Goal: Information Seeking & Learning: Learn about a topic

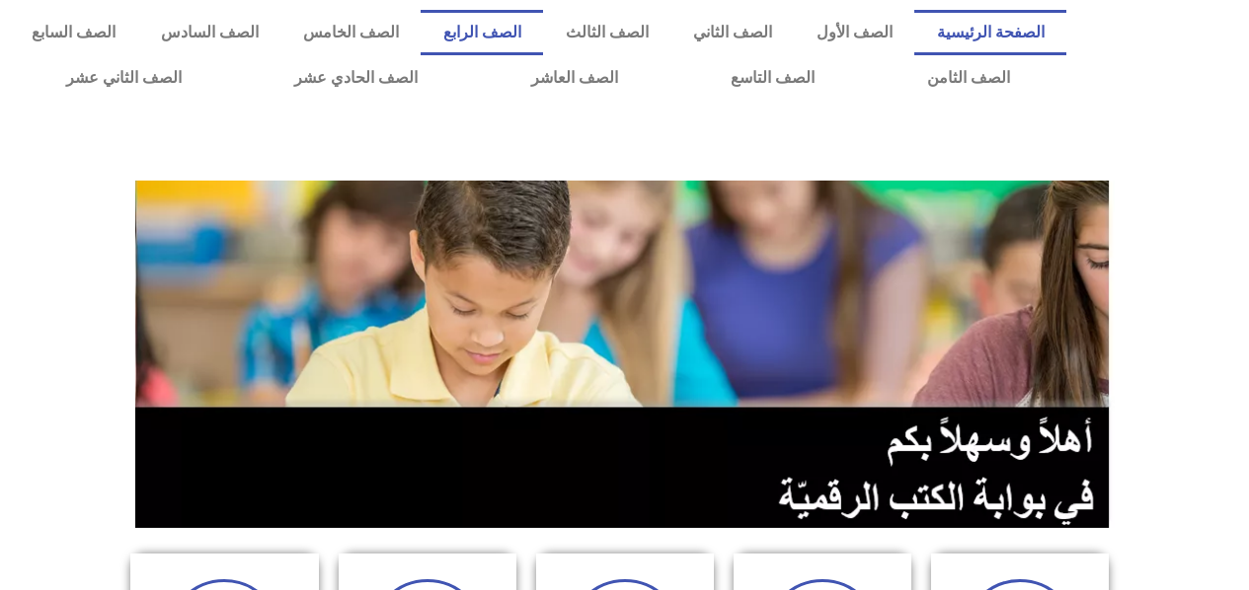
click at [543, 36] on link "الصف الرابع" at bounding box center [482, 32] width 122 height 45
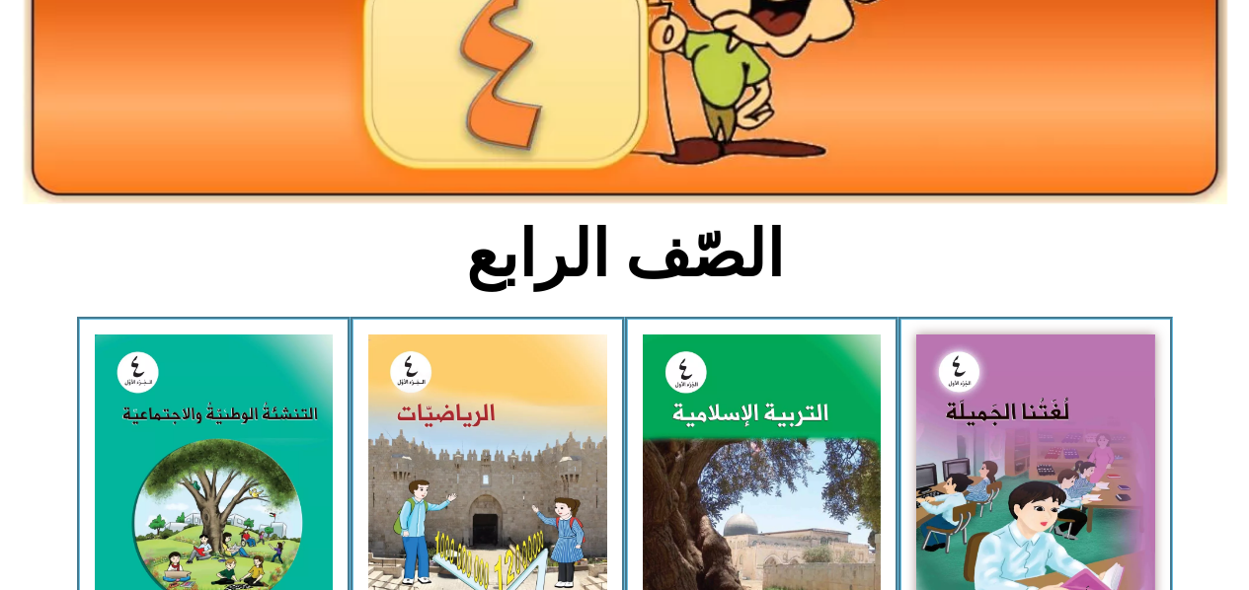
scroll to position [395, 0]
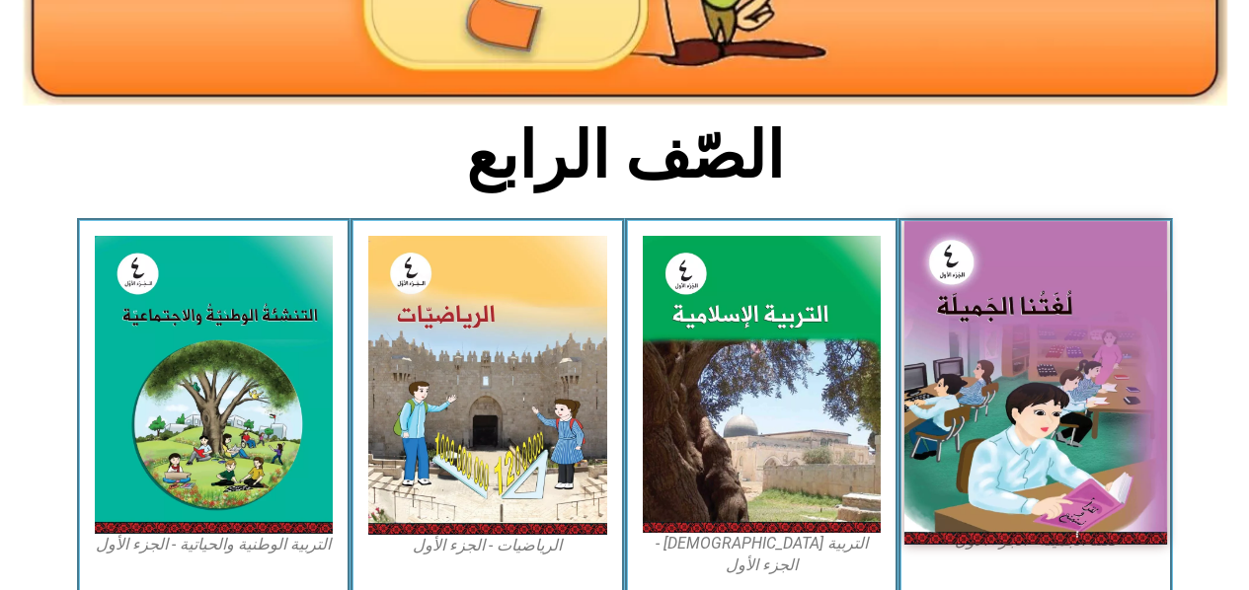
click at [1010, 318] on img at bounding box center [1035, 382] width 263 height 323
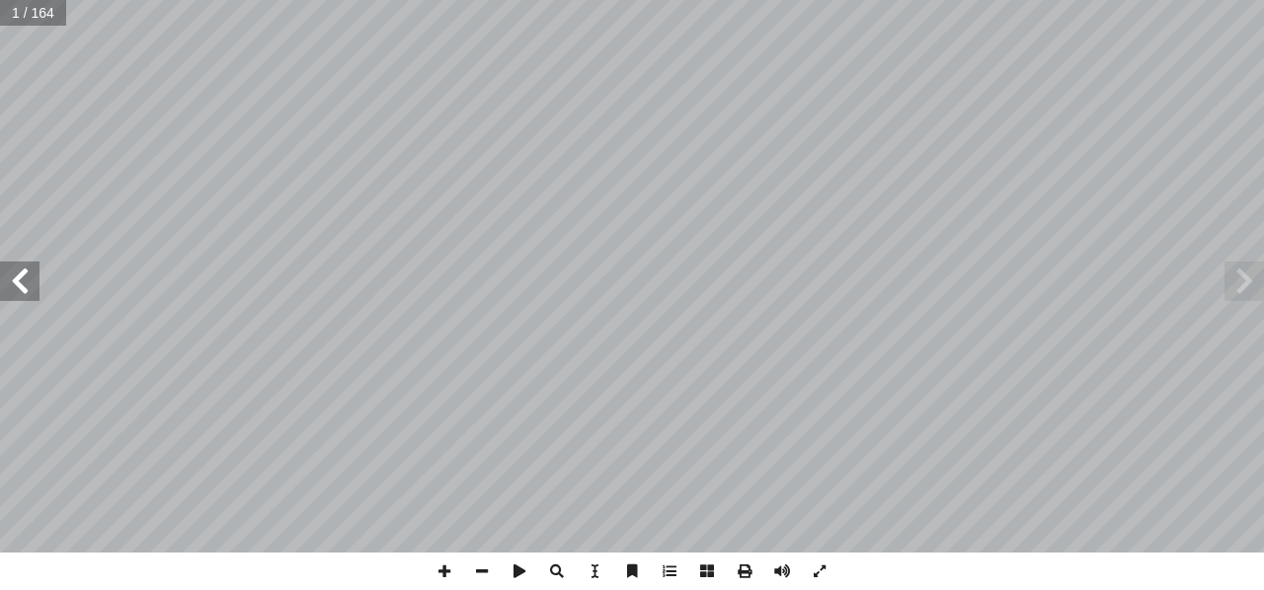
click at [29, 293] on span at bounding box center [19, 281] width 39 height 39
click at [14, 279] on span at bounding box center [19, 281] width 39 height 39
click at [19, 295] on span at bounding box center [19, 281] width 39 height 39
click at [35, 282] on span at bounding box center [19, 281] width 39 height 39
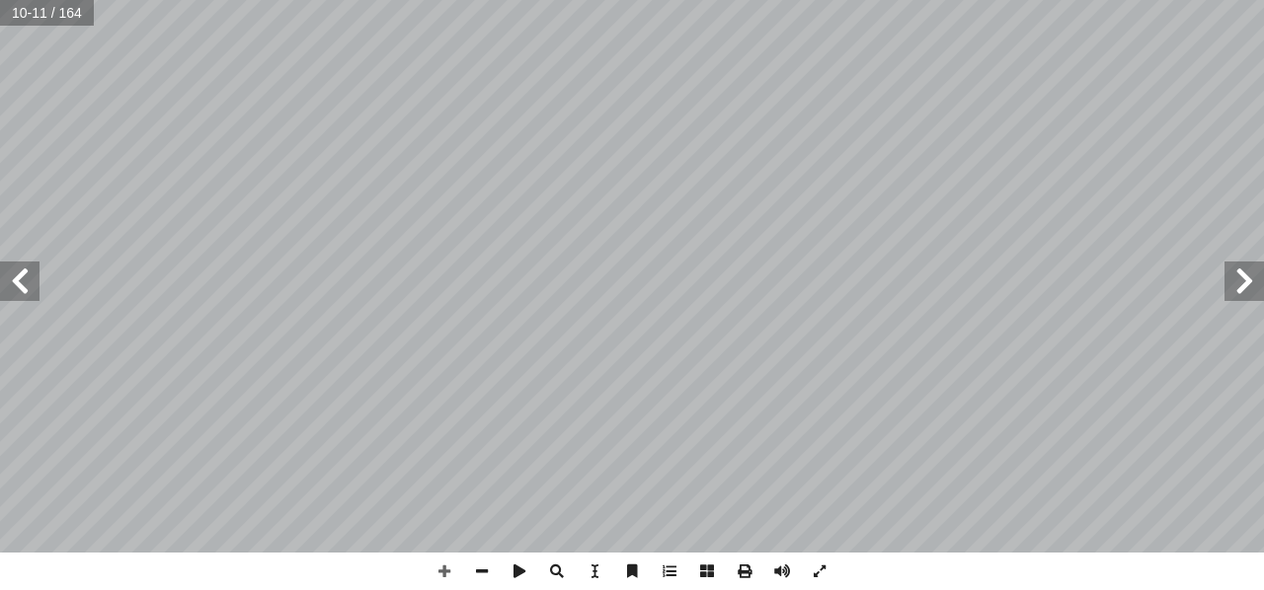
click at [18, 281] on span at bounding box center [19, 281] width 39 height 39
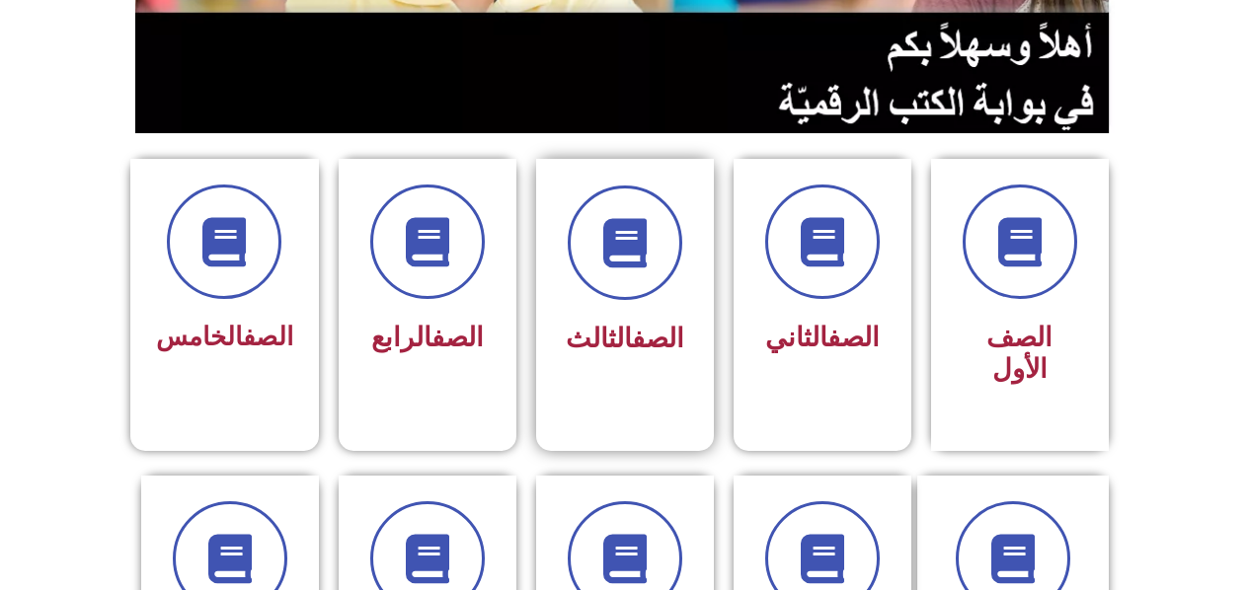
scroll to position [494, 0]
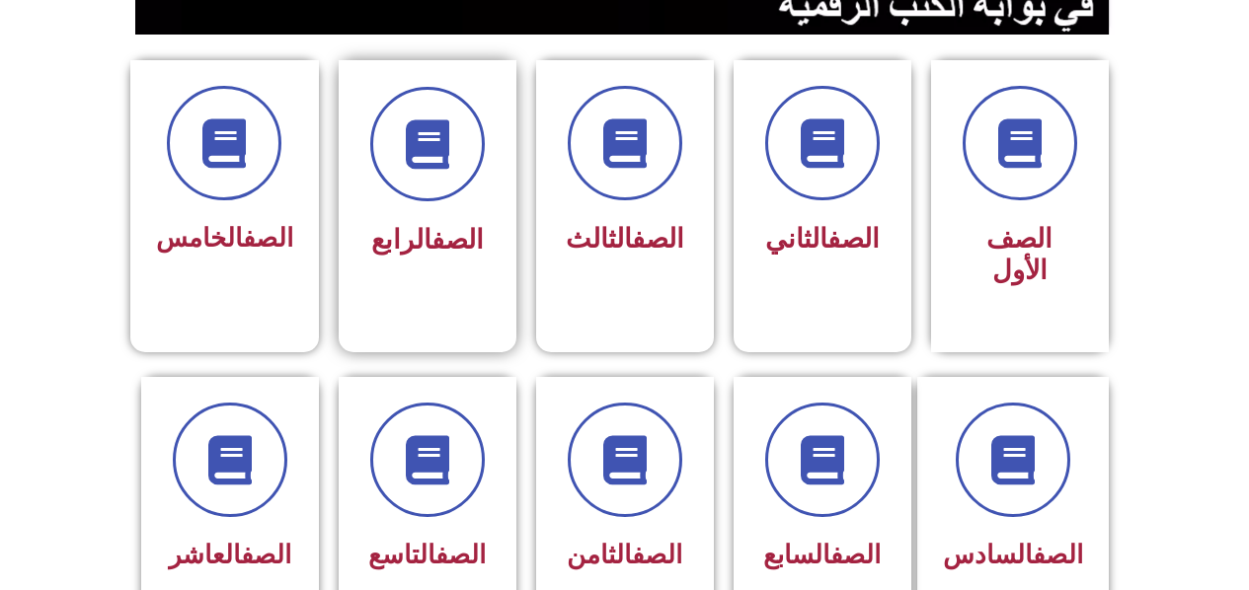
click at [445, 251] on link "الصف" at bounding box center [457, 240] width 52 height 32
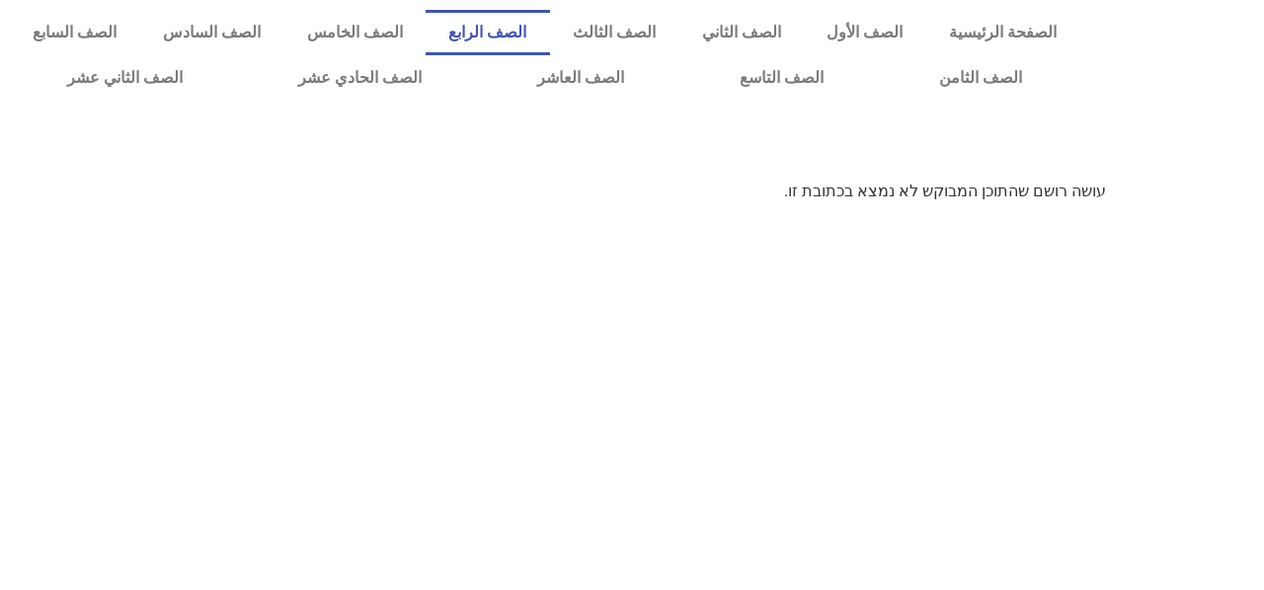
click at [534, 31] on link "الصف الرابع" at bounding box center [488, 32] width 124 height 45
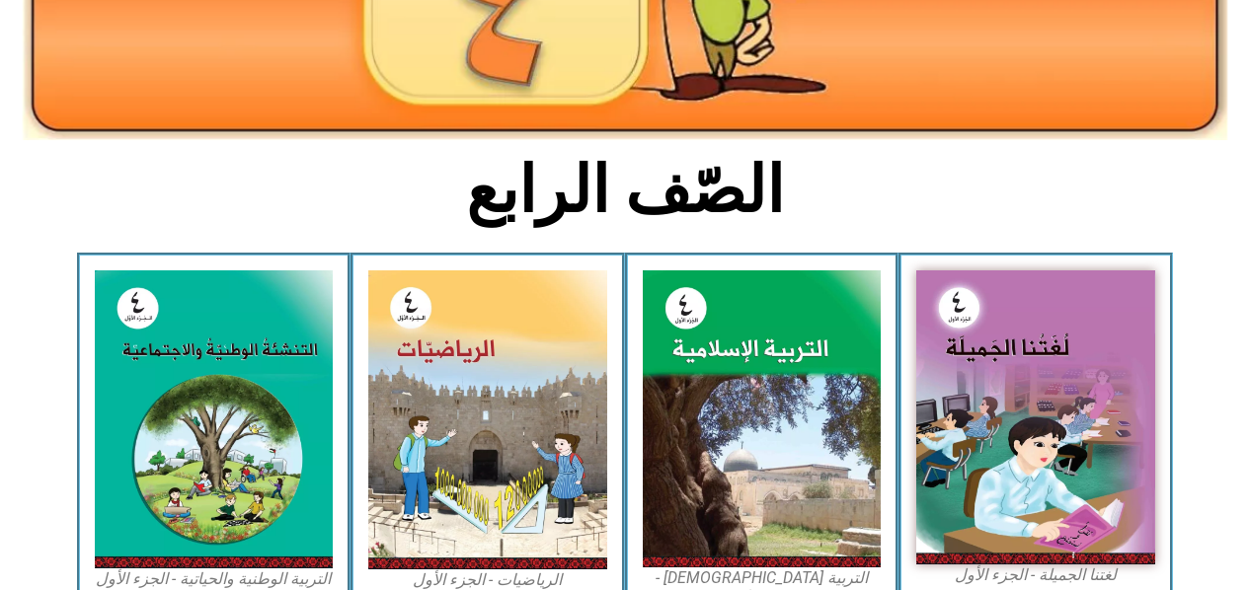
scroll to position [395, 0]
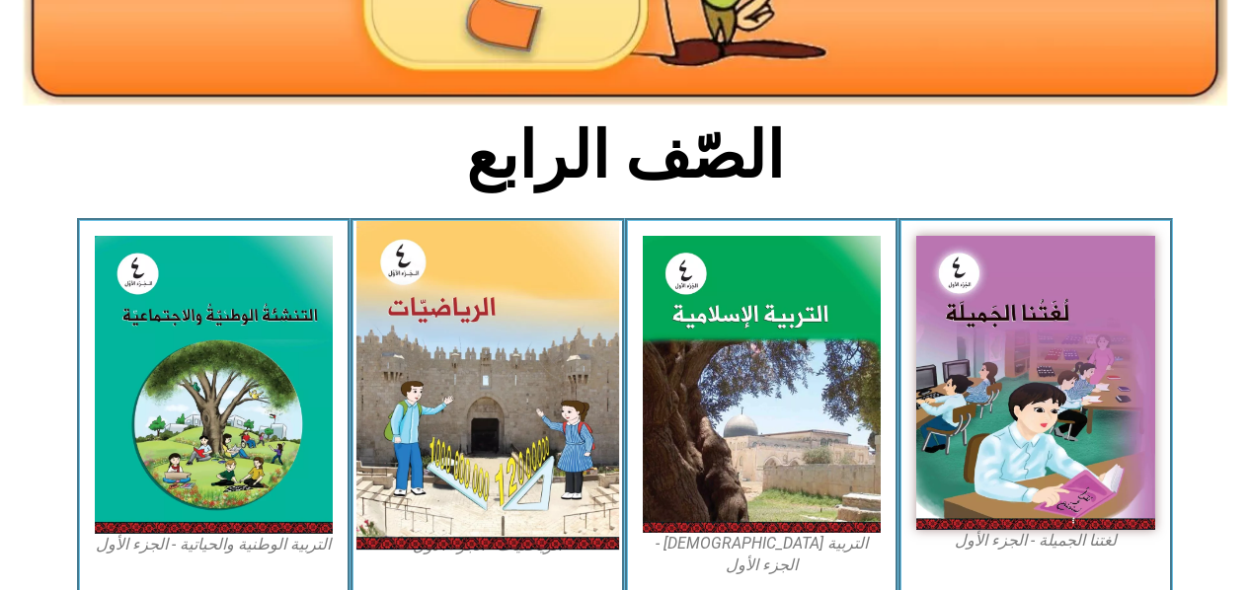
click at [461, 369] on img at bounding box center [487, 385] width 263 height 329
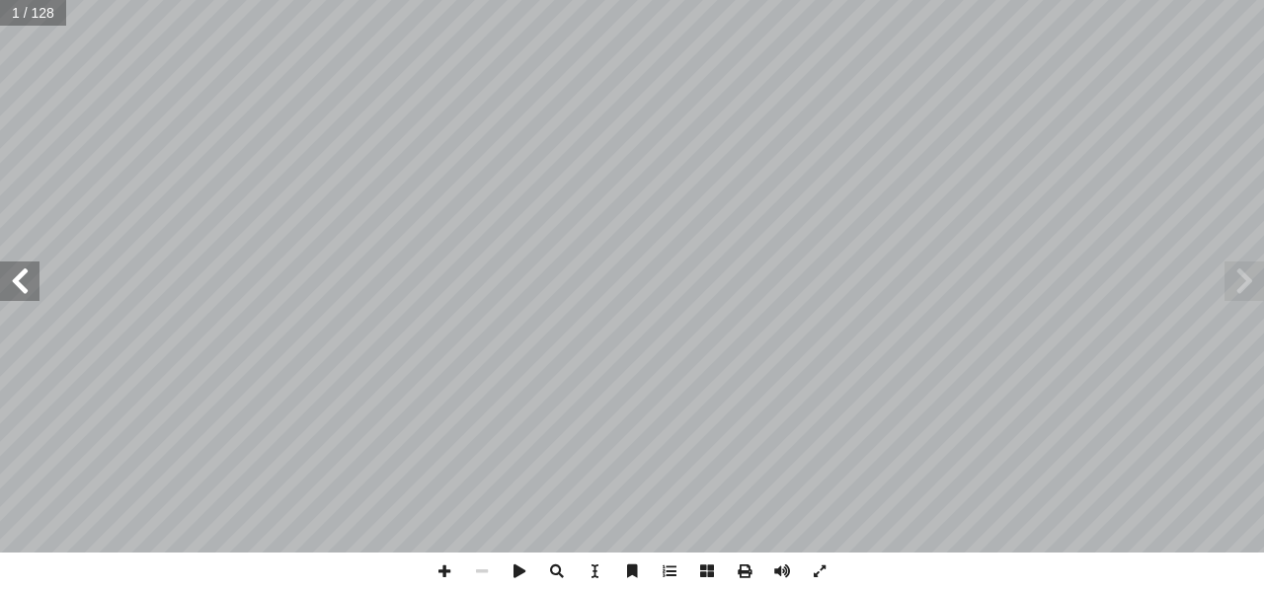
click at [26, 291] on span at bounding box center [19, 281] width 39 height 39
click at [26, 296] on span at bounding box center [19, 281] width 39 height 39
click at [440, 573] on span at bounding box center [445, 572] width 38 height 38
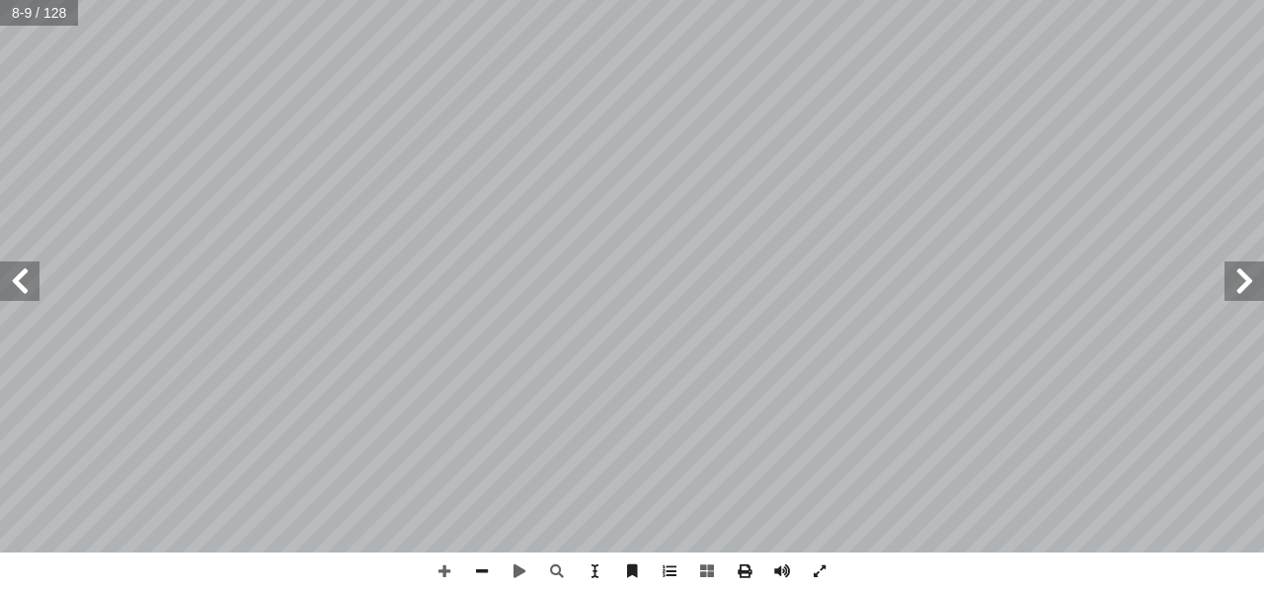
click at [16, 283] on span at bounding box center [19, 281] width 39 height 39
